Goal: Transaction & Acquisition: Obtain resource

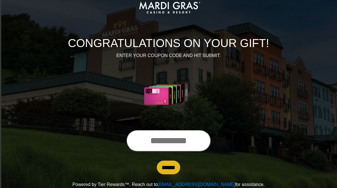
click at [177, 141] on input "text" at bounding box center [168, 141] width 84 height 22
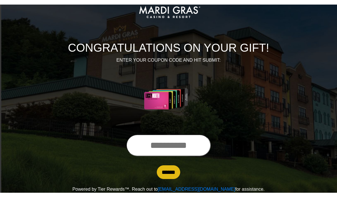
scroll to position [30, 0]
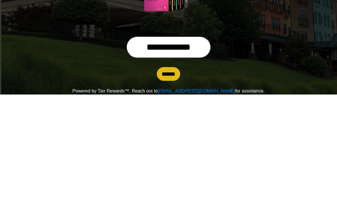
type input "**********"
click at [169, 170] on input "******" at bounding box center [168, 177] width 23 height 14
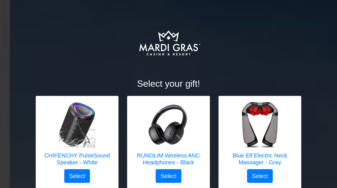
click at [294, 115] on div at bounding box center [259, 125] width 71 height 46
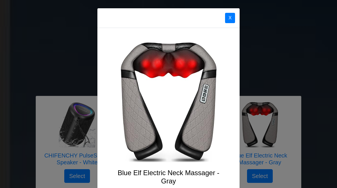
click at [235, 16] on button "X" at bounding box center [230, 18] width 10 height 10
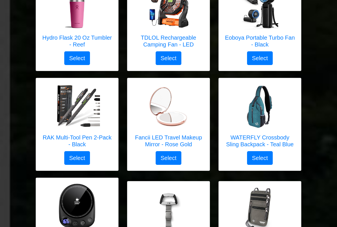
scroll to position [543, 0]
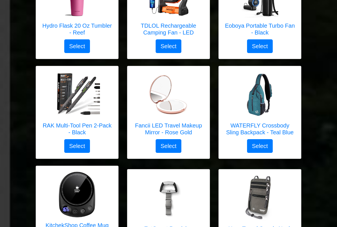
click at [282, 127] on h5 "WATERFLY Crossbody Sling Backpack - Teal Blue" at bounding box center [259, 129] width 71 height 14
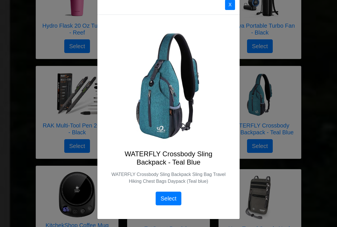
scroll to position [13, 0]
click at [233, 8] on button "X" at bounding box center [230, 5] width 10 height 10
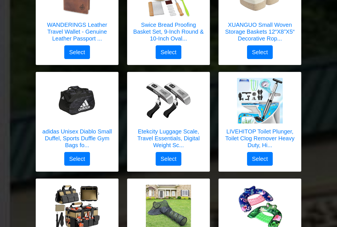
scroll to position [851, 0]
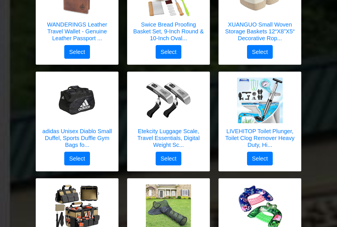
click at [265, 112] on img at bounding box center [260, 101] width 46 height 46
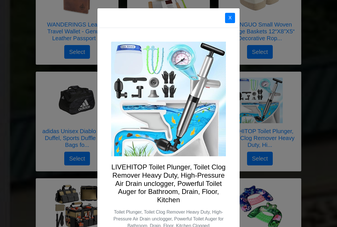
click at [233, 18] on button "X" at bounding box center [230, 18] width 10 height 10
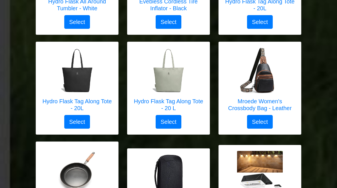
scroll to position [1507, 0]
click at [260, 98] on link "Mroede Women's Crossbody Bag - Leather" at bounding box center [259, 81] width 71 height 67
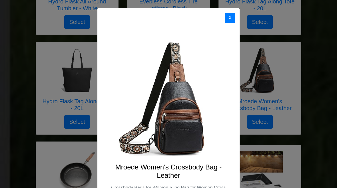
scroll to position [0, 0]
click at [231, 17] on button "X" at bounding box center [230, 18] width 10 height 10
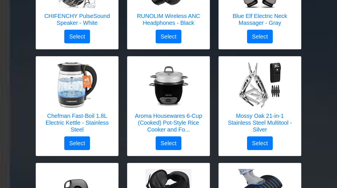
click at [193, 117] on h5 "Aroma Housewares 6-Cup (Cooked) Pot-Style Rice Cooker and Fo..." at bounding box center [168, 123] width 71 height 21
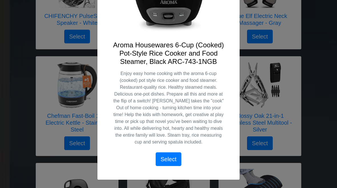
scroll to position [122, 0]
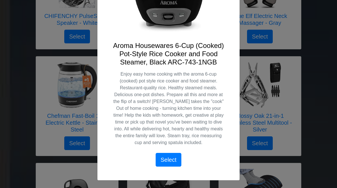
click at [312, 65] on div "X Aroma Housewares 6-Cup (Cooked) Pot-Style Rice Cooker and Food Steamer, Black…" at bounding box center [168, 94] width 337 height 188
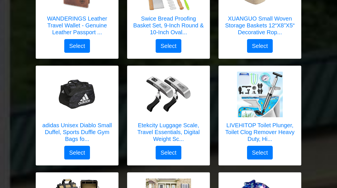
scroll to position [855, 0]
